Goal: Task Accomplishment & Management: Manage account settings

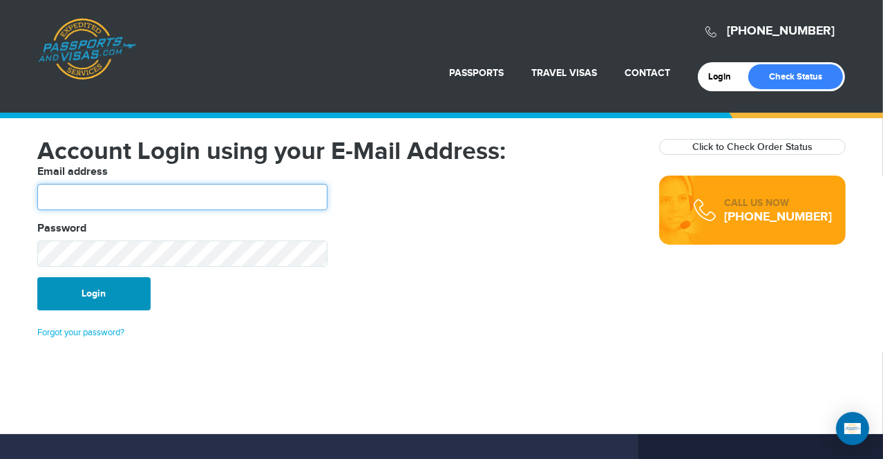
type input "********"
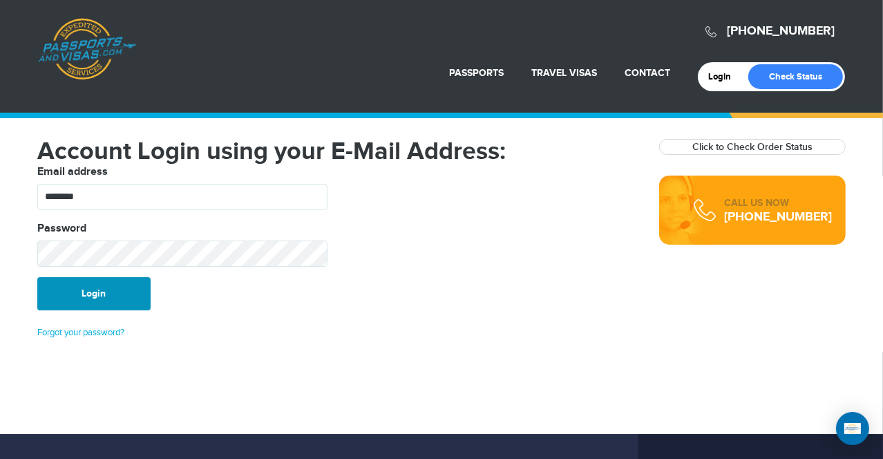
click at [80, 288] on button "Login" at bounding box center [93, 293] width 113 height 33
